Goal: Task Accomplishment & Management: Manage account settings

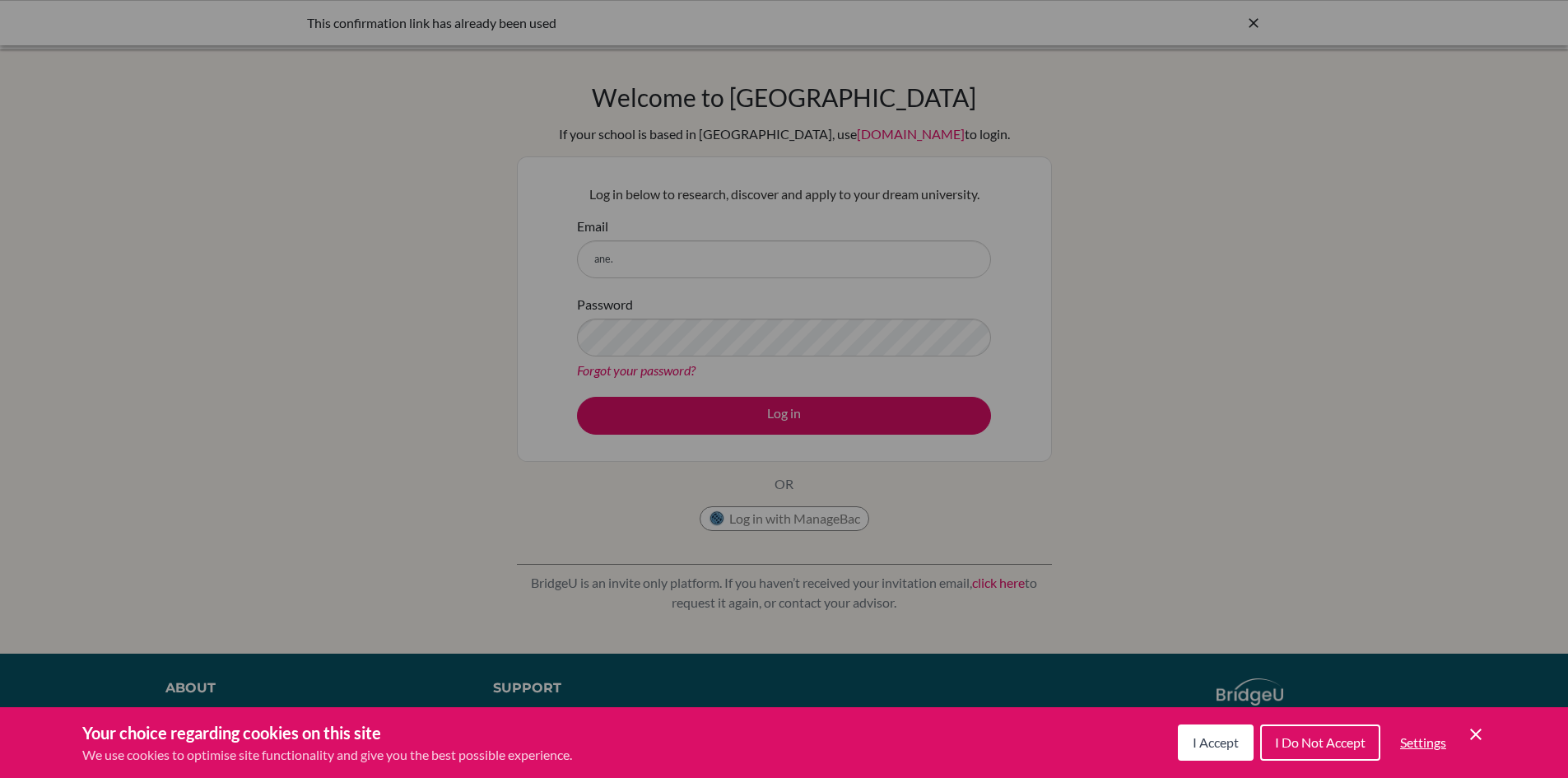
click at [1231, 746] on span "I Accept" at bounding box center [1215, 742] width 46 height 15
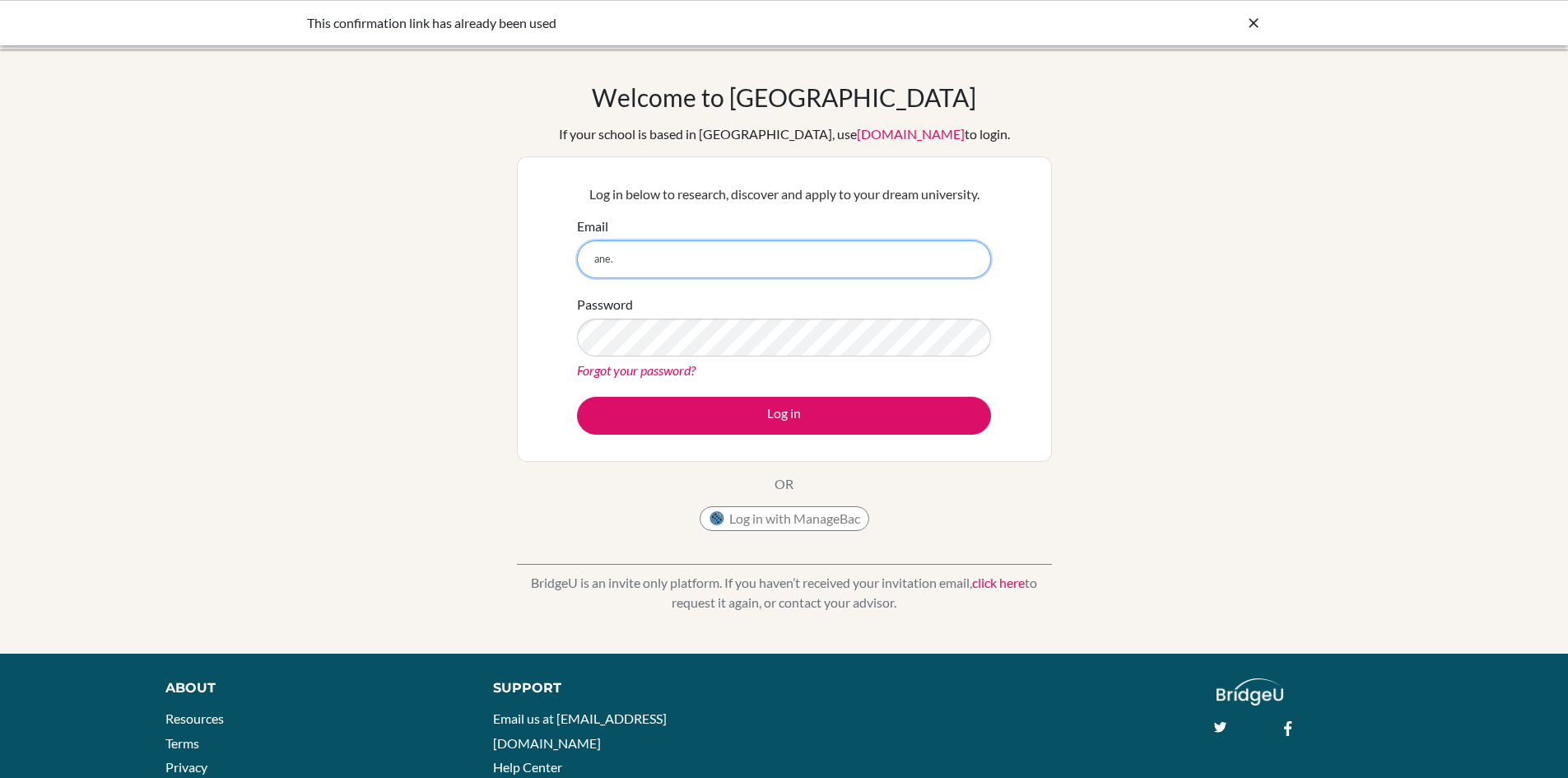
click at [758, 273] on input "ane." at bounding box center [784, 259] width 414 height 38
type input "[EMAIL_ADDRESS][DOMAIN_NAME]"
click at [577, 397] on button "Log in" at bounding box center [784, 416] width 414 height 38
click at [660, 362] on link "Forgot your password?" at bounding box center [636, 370] width 118 height 15
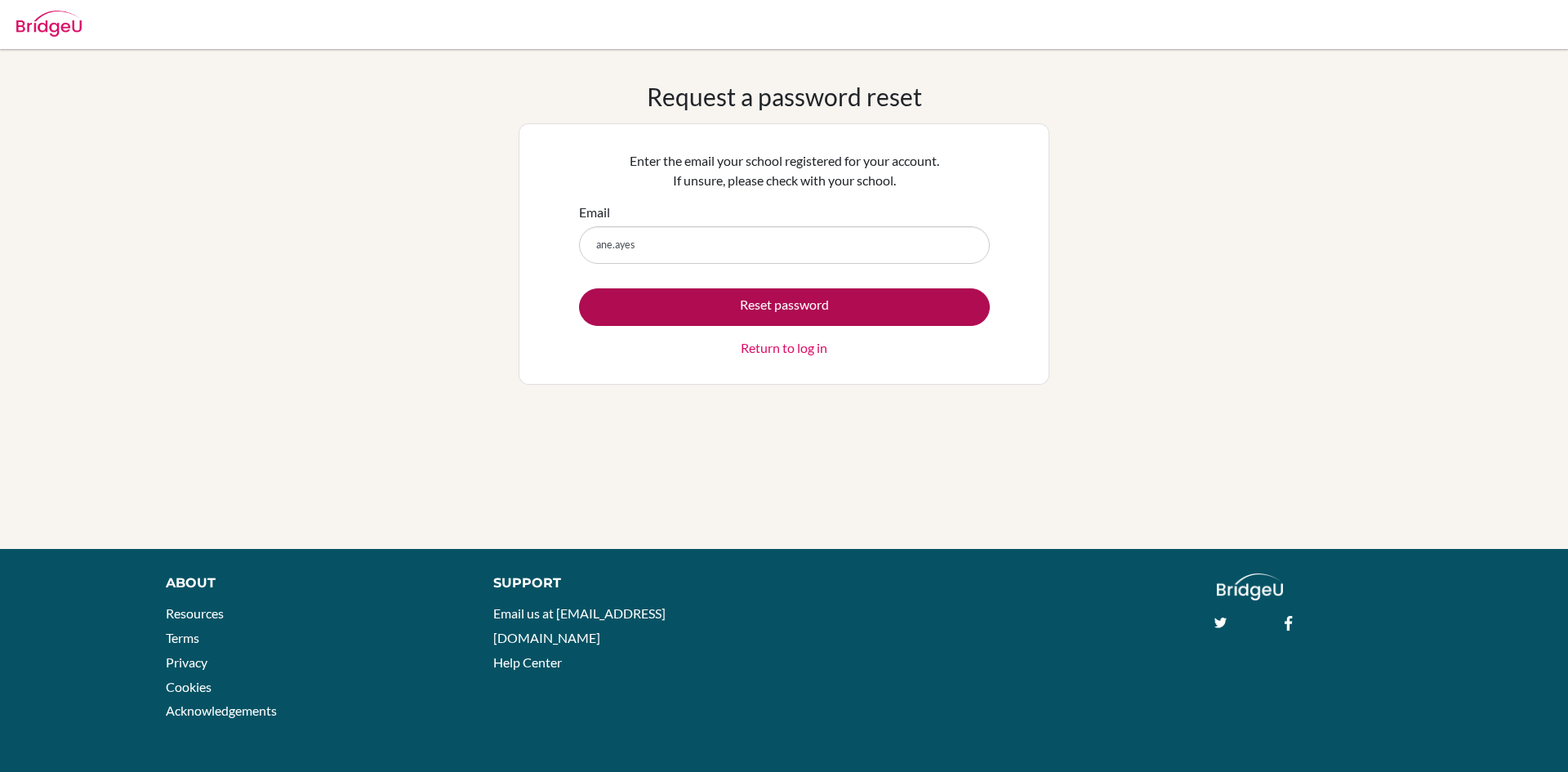
type input "[EMAIL_ADDRESS][DOMAIN_NAME]"
click at [750, 312] on button "Reset password" at bounding box center [784, 307] width 410 height 38
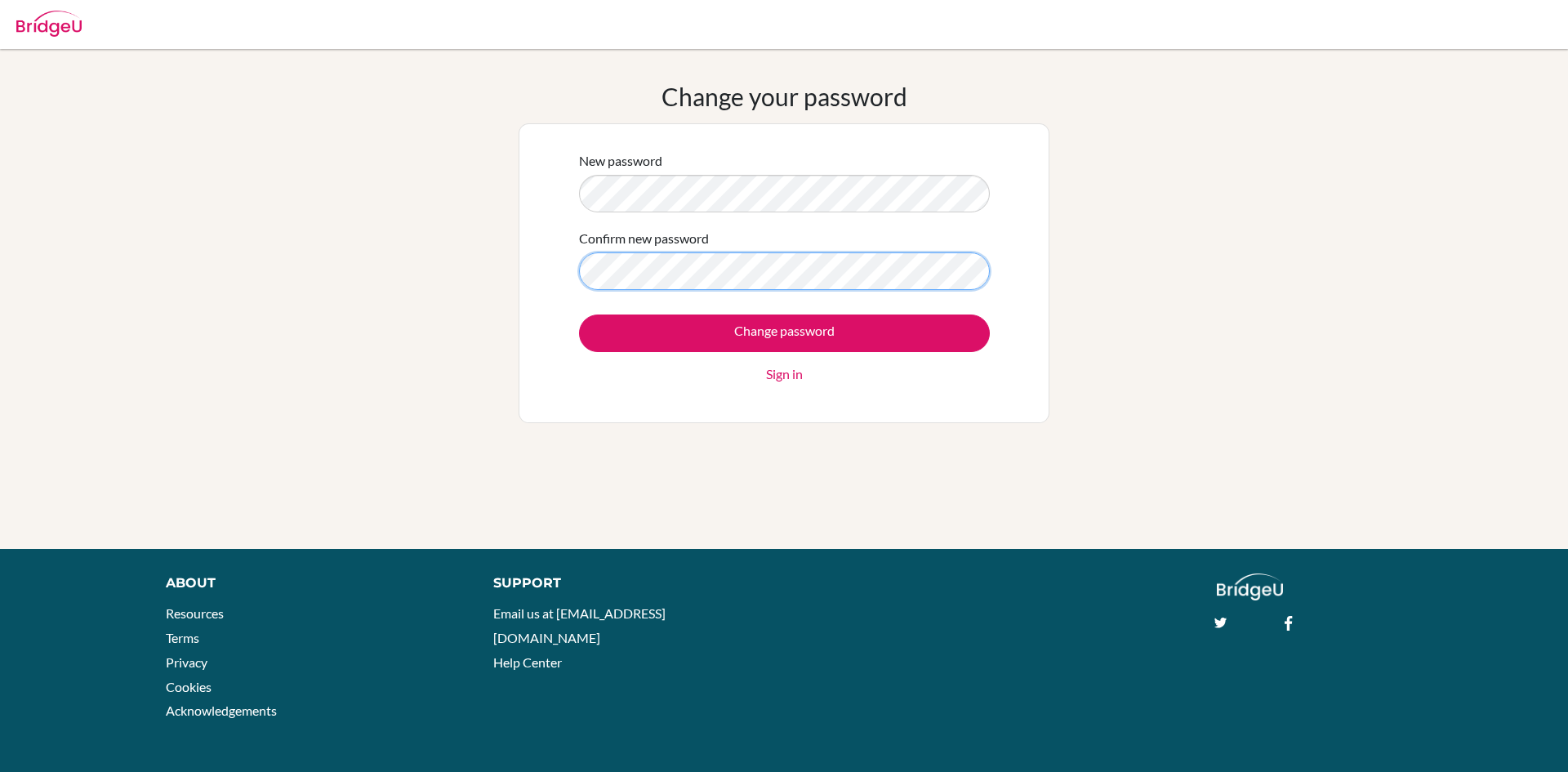
click at [579, 314] on input "Change password" at bounding box center [784, 333] width 410 height 38
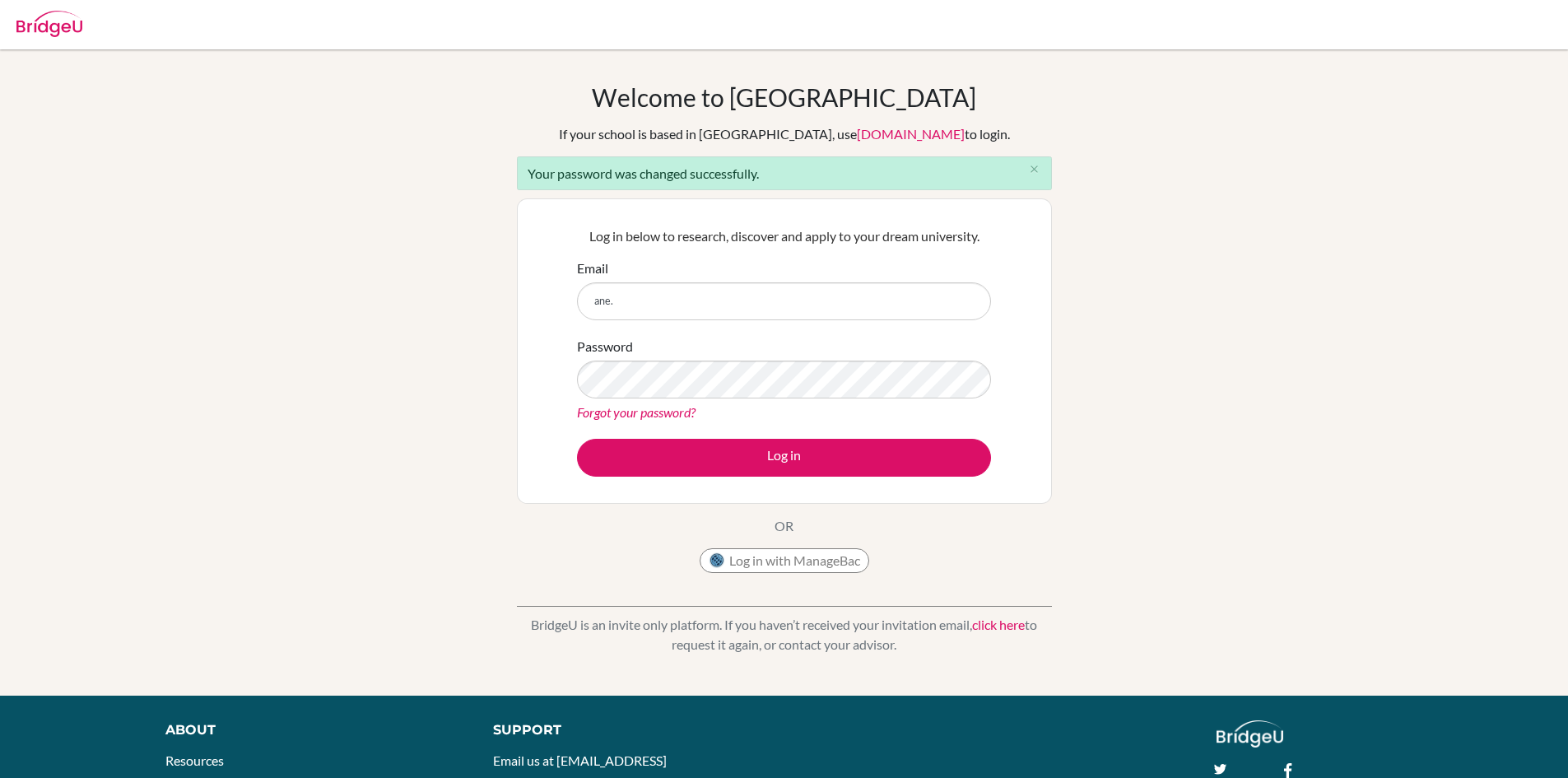
type input "[EMAIL_ADDRESS][DOMAIN_NAME]"
click at [577, 439] on button "Log in" at bounding box center [784, 458] width 414 height 38
